Goal: Find specific page/section: Find specific page/section

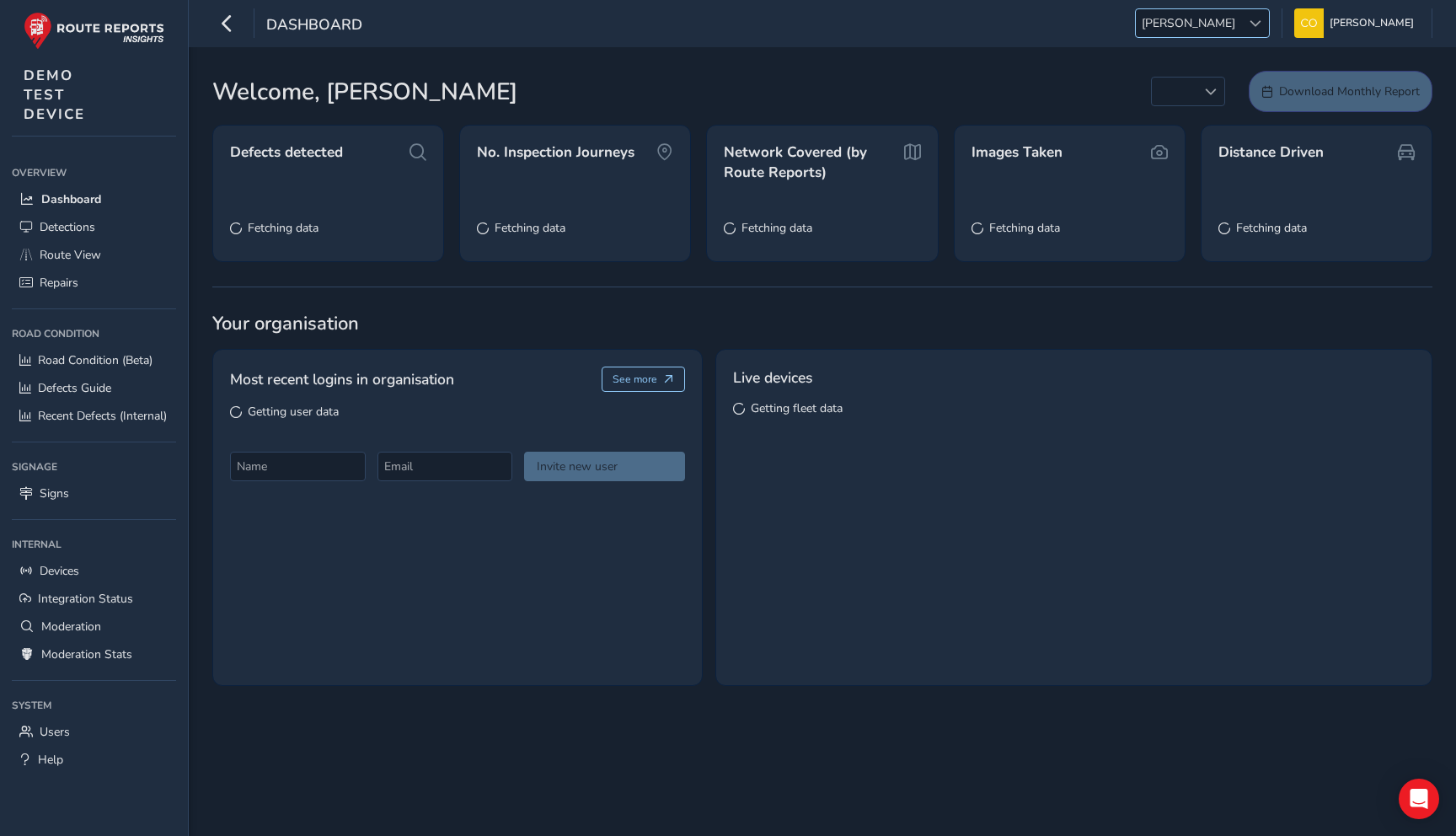
click at [1200, 32] on span "ANDY" at bounding box center [1188, 23] width 106 height 28
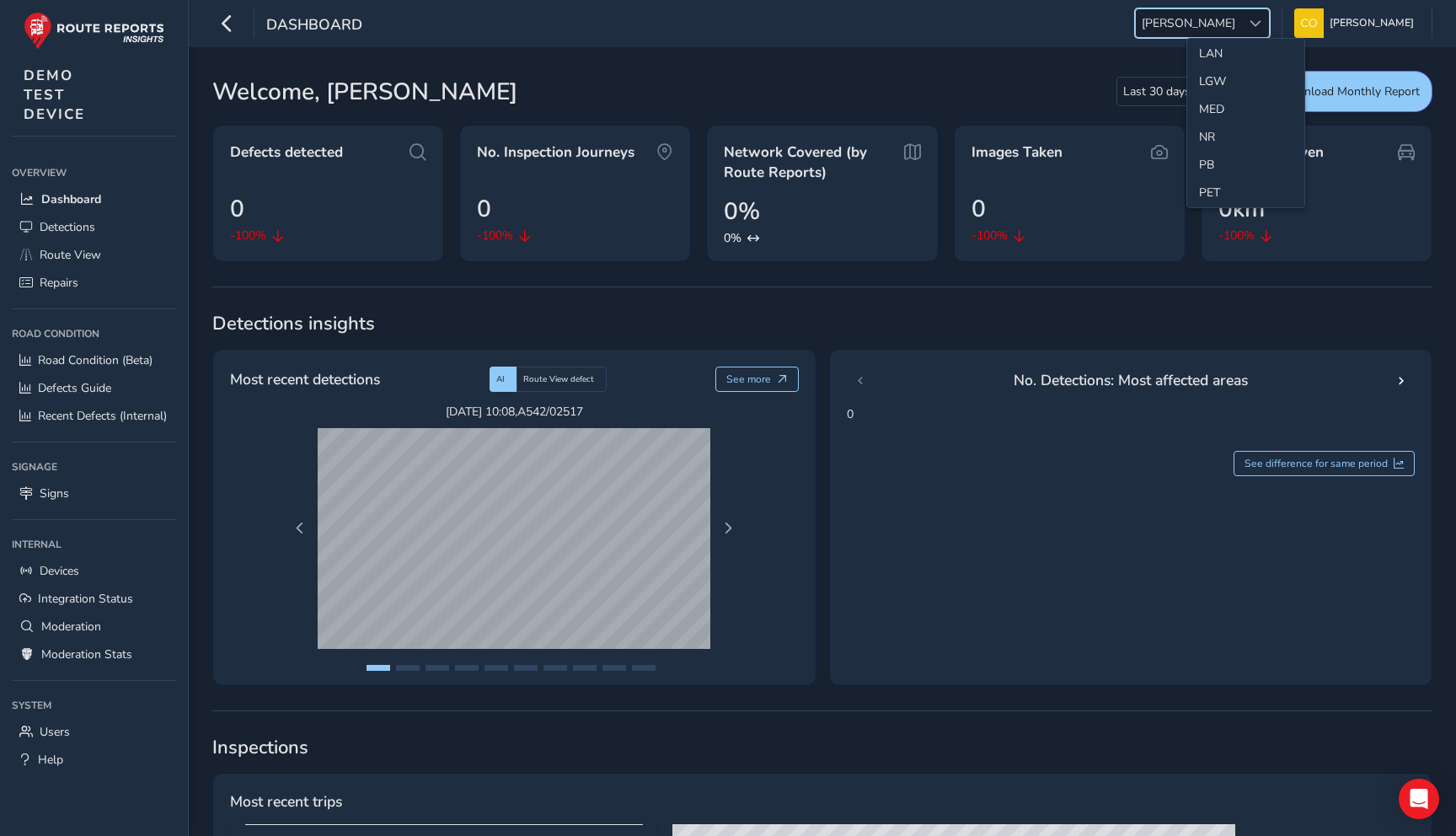
scroll to position [491, 0]
click at [1206, 117] on li "NR" at bounding box center [1245, 124] width 117 height 28
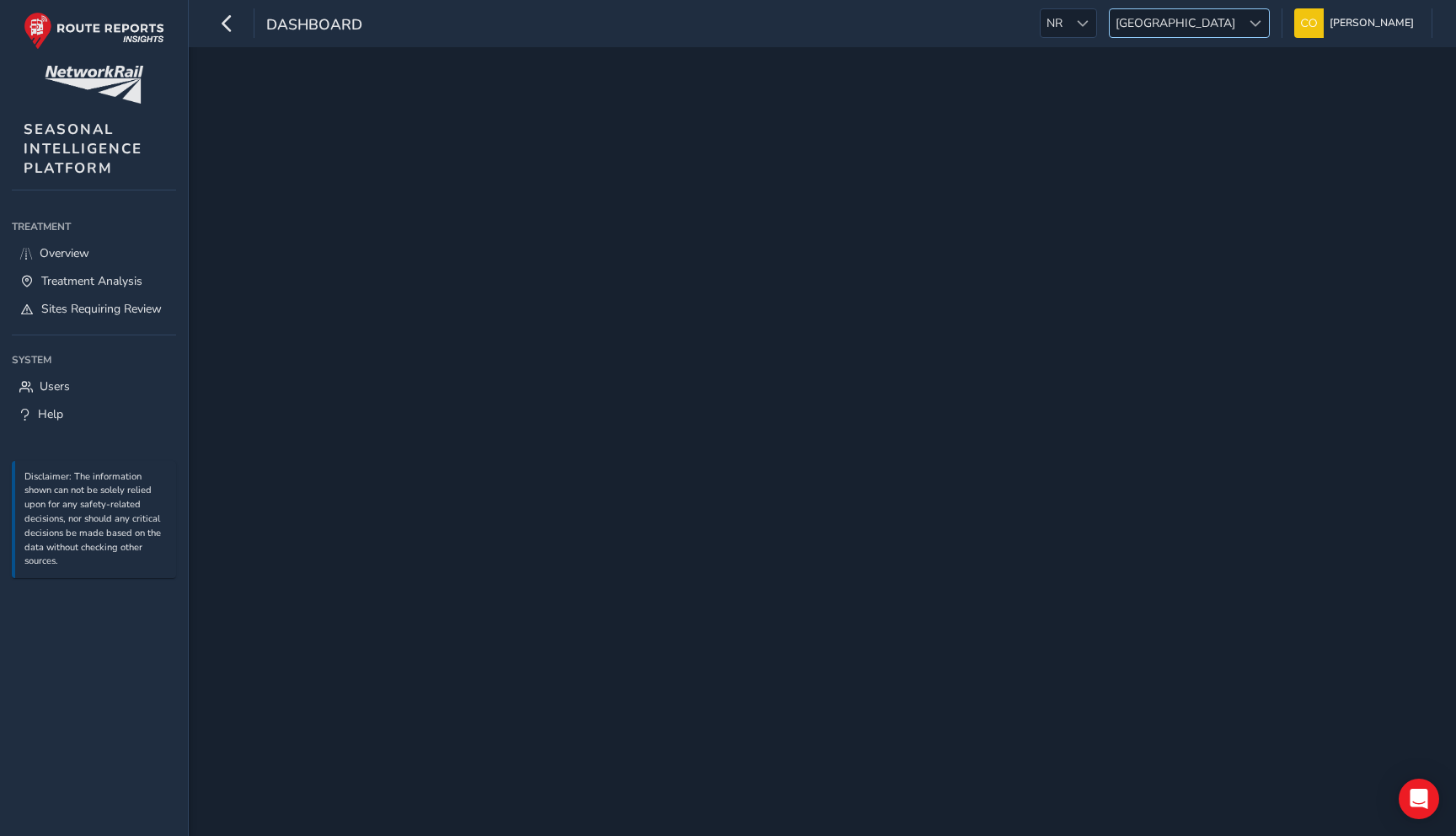
click at [1188, 32] on span "[GEOGRAPHIC_DATA]" at bounding box center [1175, 23] width 131 height 28
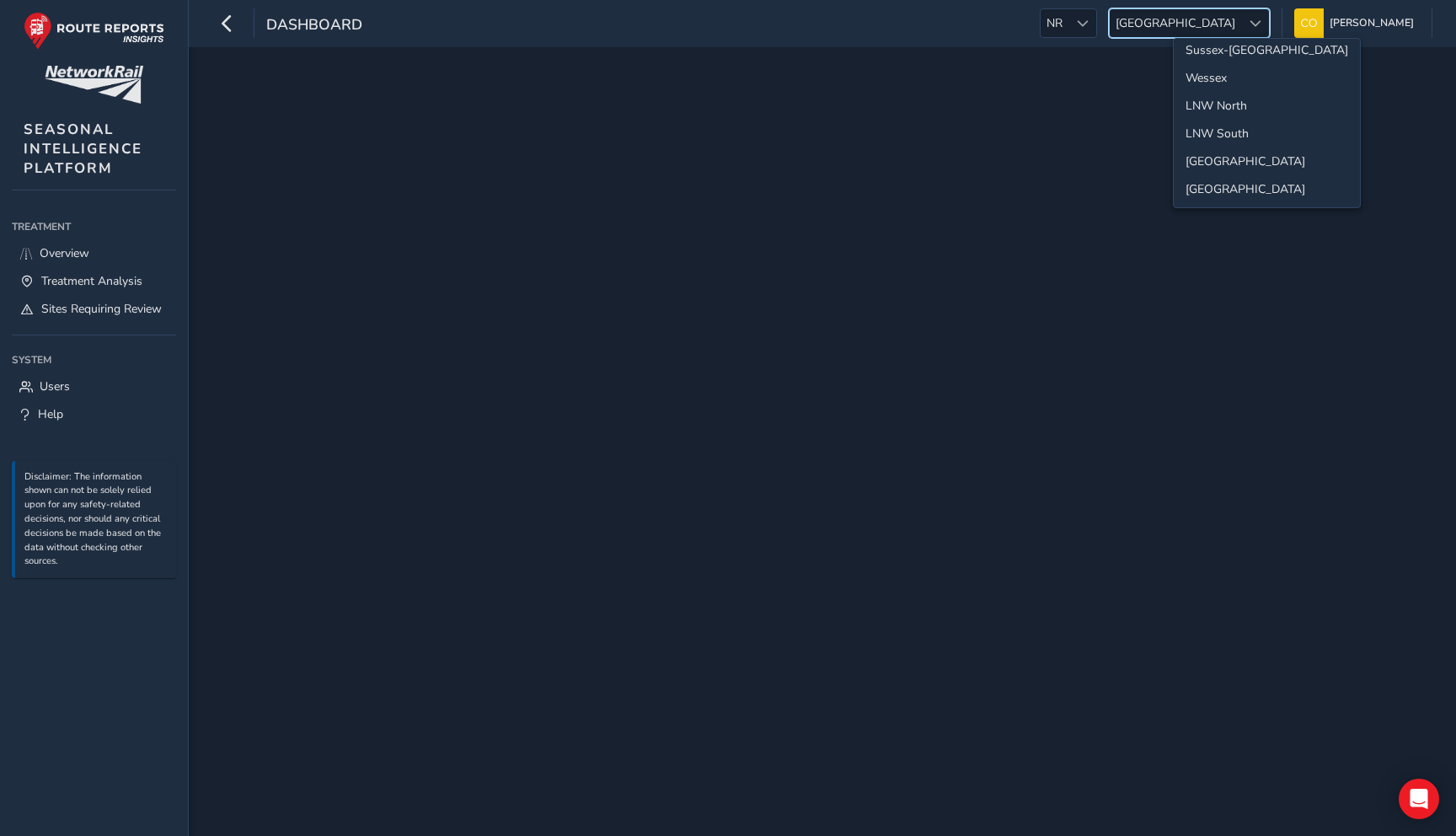
scroll to position [10, 0]
click at [1201, 81] on li "Wessex" at bounding box center [1267, 76] width 186 height 28
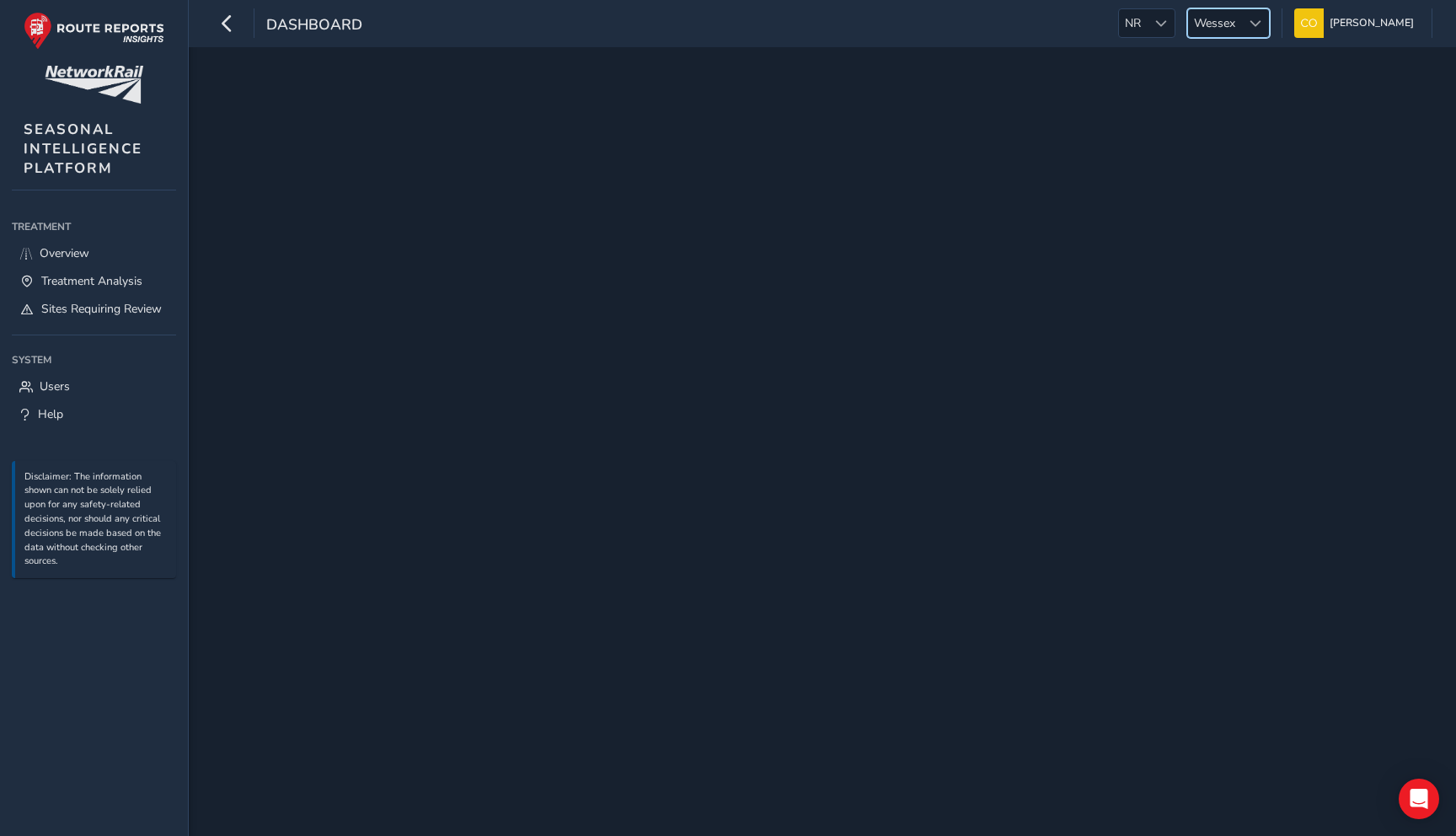
click at [1203, 18] on span "Wessex" at bounding box center [1214, 23] width 53 height 28
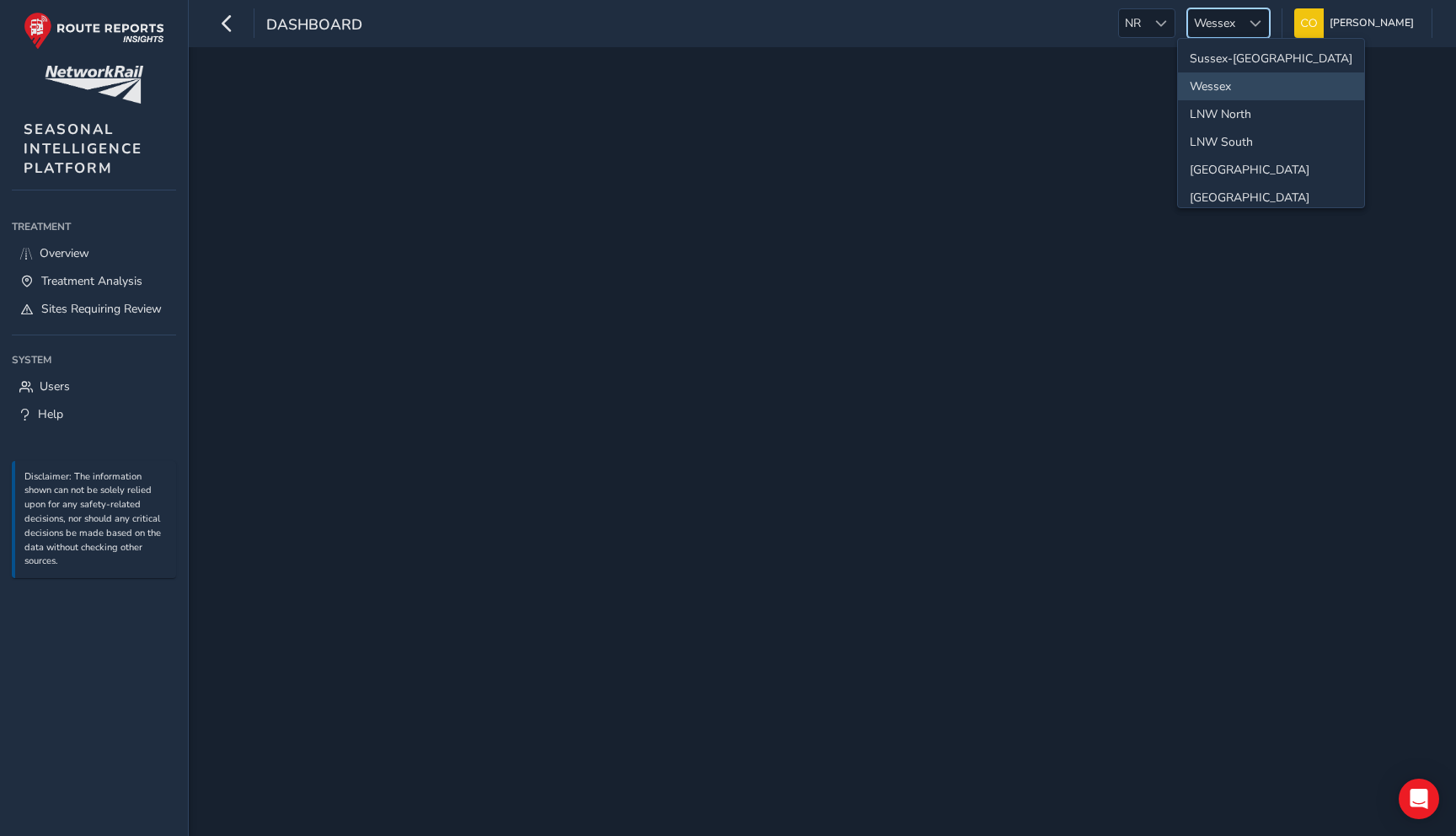
click at [1203, 18] on span "Wessex" at bounding box center [1214, 23] width 53 height 28
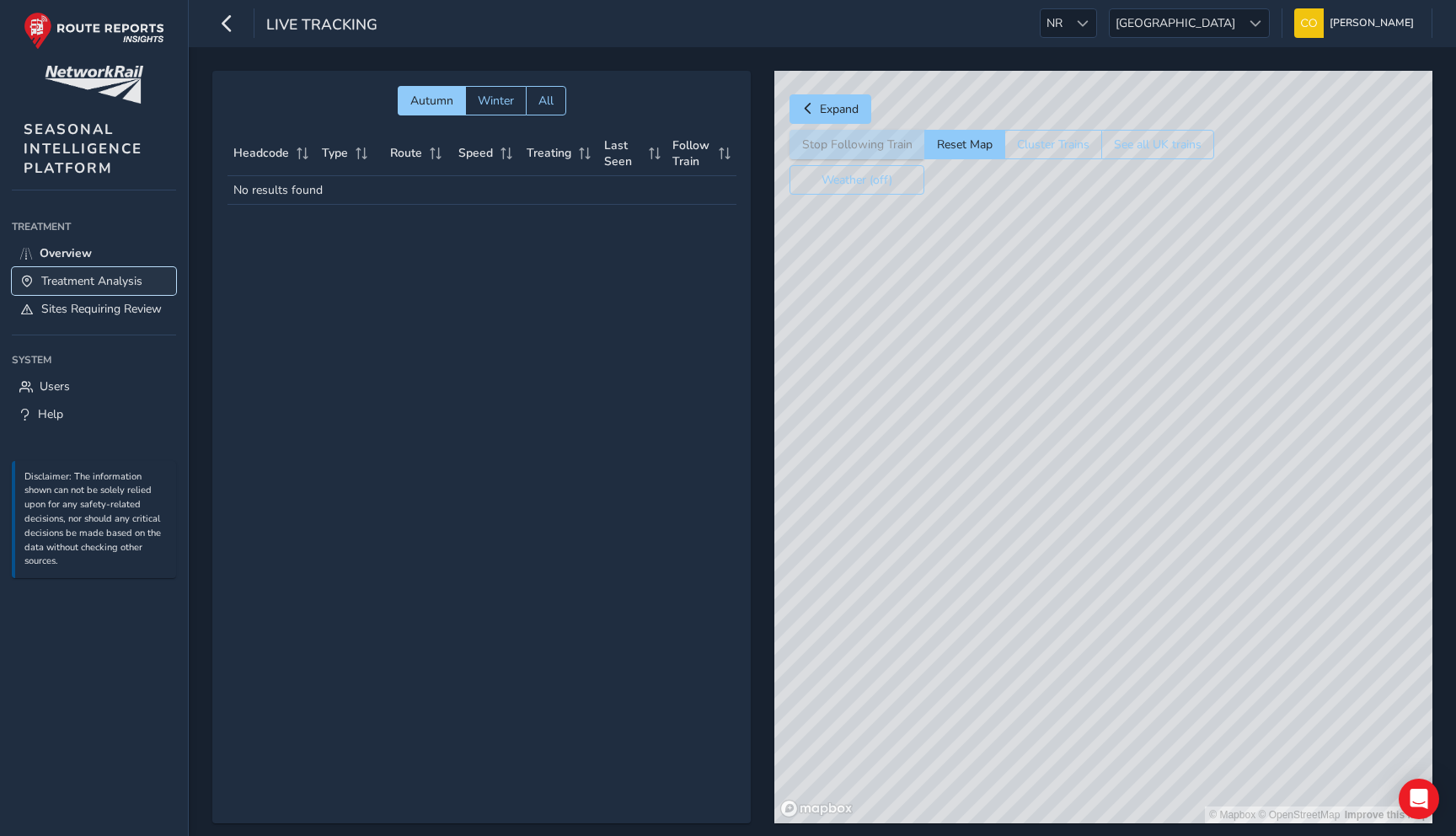
click at [95, 273] on span "Treatment Analysis" at bounding box center [91, 281] width 101 height 16
